Goal: Task Accomplishment & Management: Manage account settings

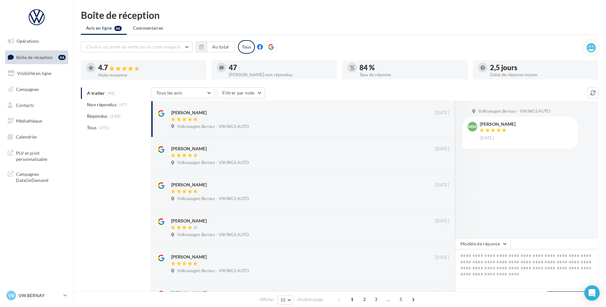
click at [52, 284] on nav "Opérations Boîte de réception 46 Visibilité en ligne Campagnes Contacts Médiath…" at bounding box center [36, 153] width 73 height 307
click at [45, 292] on p "VW BERNAY" at bounding box center [39, 295] width 42 height 6
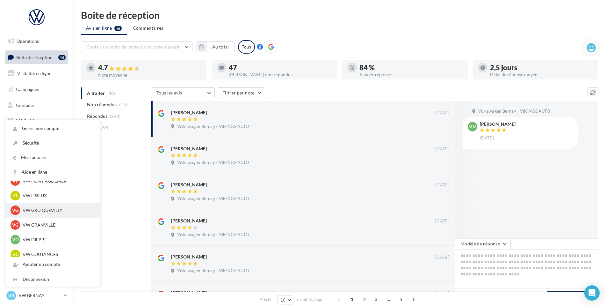
scroll to position [127, 0]
click at [54, 209] on p "VW GRD QUEVILLY" at bounding box center [58, 210] width 70 height 6
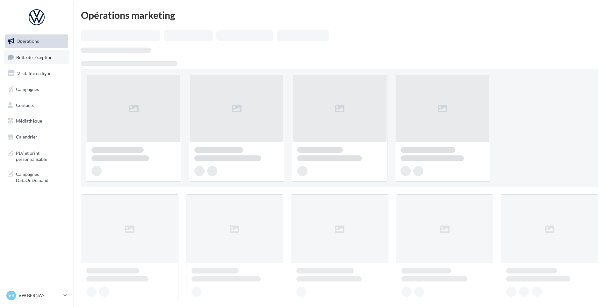
click at [45, 59] on span "Boîte de réception" at bounding box center [34, 56] width 36 height 5
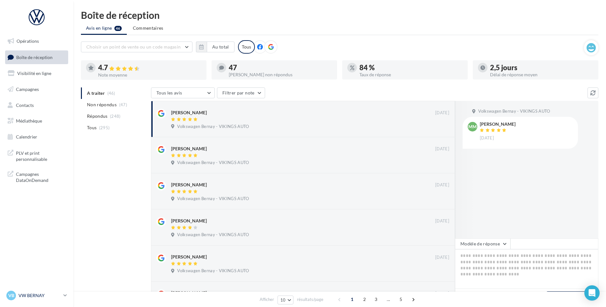
click at [26, 296] on p "VW BERNAY" at bounding box center [39, 295] width 42 height 6
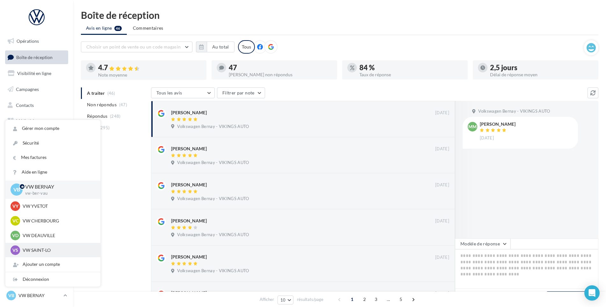
scroll to position [96, 0]
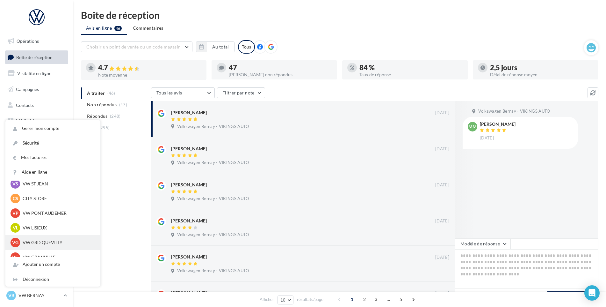
click at [42, 240] on p "VW GRD QUEVILLY" at bounding box center [58, 242] width 70 height 6
